Goal: Use online tool/utility: Use online tool/utility

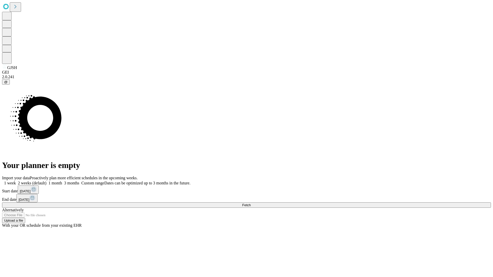
click at [251, 203] on span "Fetch" at bounding box center [246, 205] width 8 height 4
